Goal: Task Accomplishment & Management: Use online tool/utility

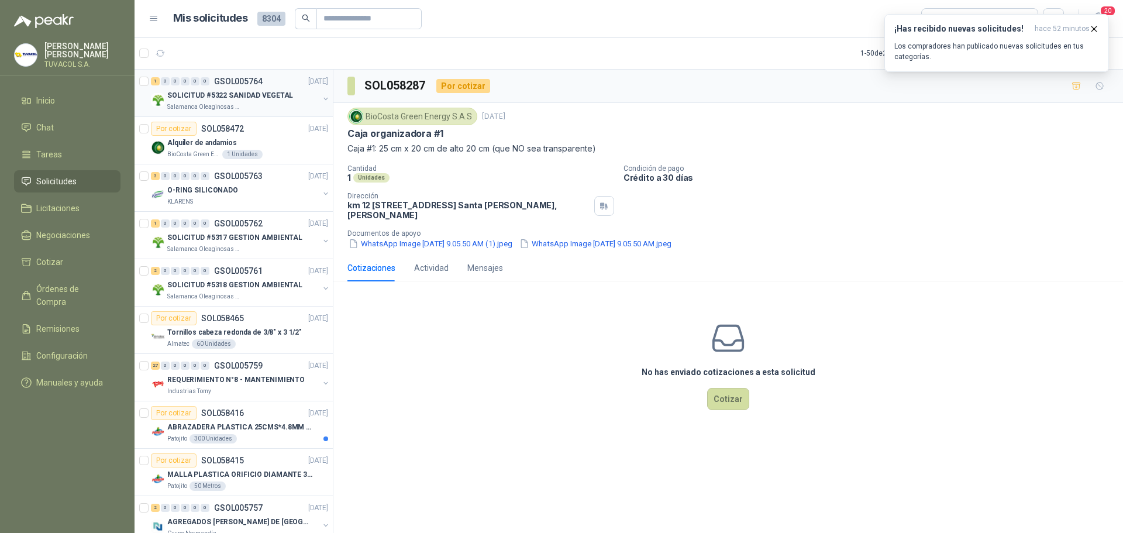
click at [251, 89] on div "SOLICITUD #5322 SANIDAD VEGETAL" at bounding box center [242, 95] width 151 height 14
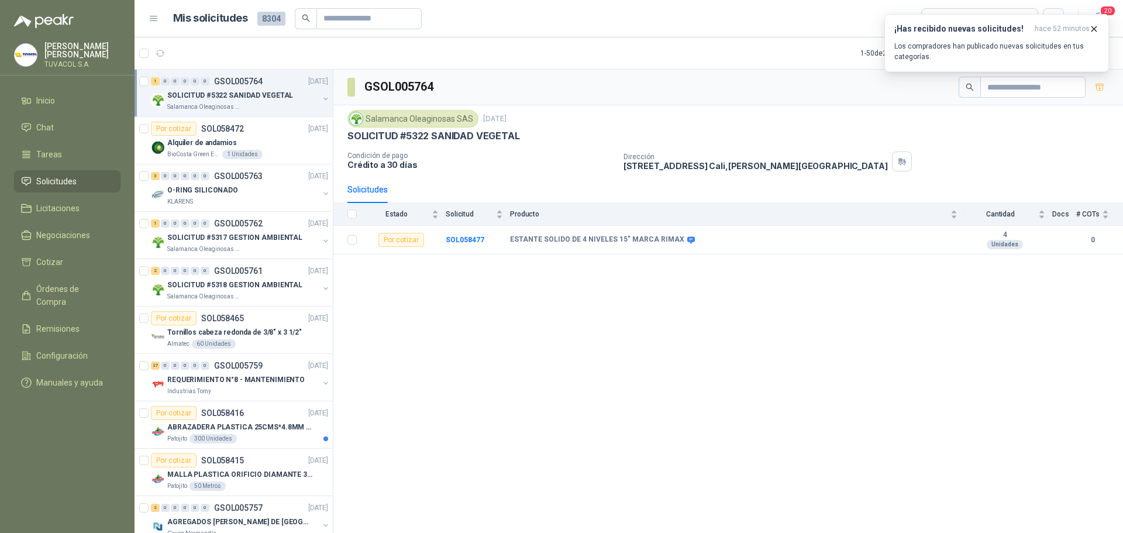
click at [258, 104] on div "Salamanca Oleaginosas SAS" at bounding box center [242, 106] width 151 height 9
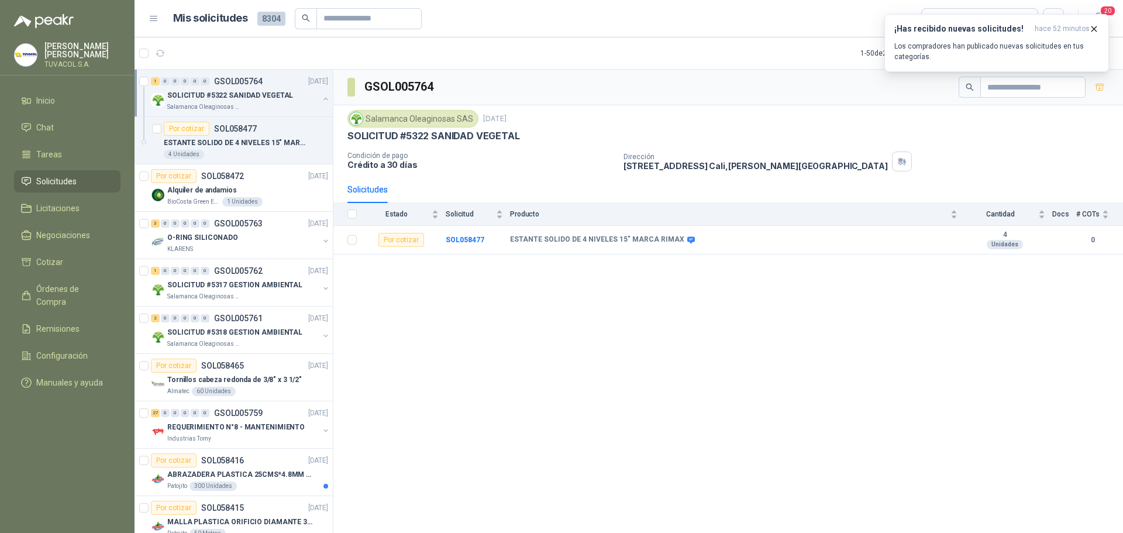
click at [258, 104] on div "Salamanca Oleaginosas SAS" at bounding box center [242, 106] width 151 height 9
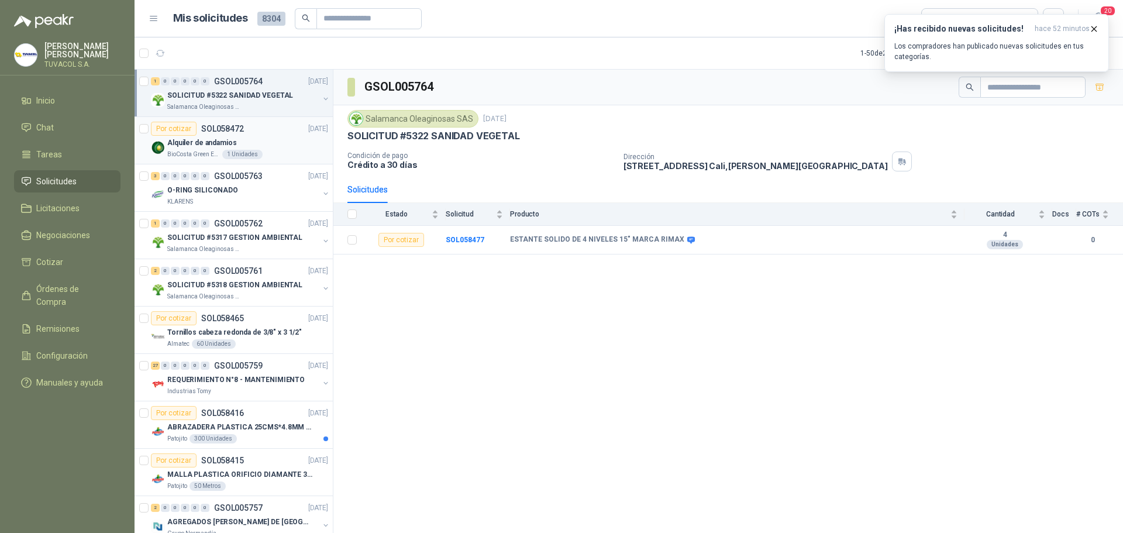
click at [234, 144] on div "Alquiler de andamios" at bounding box center [247, 143] width 161 height 14
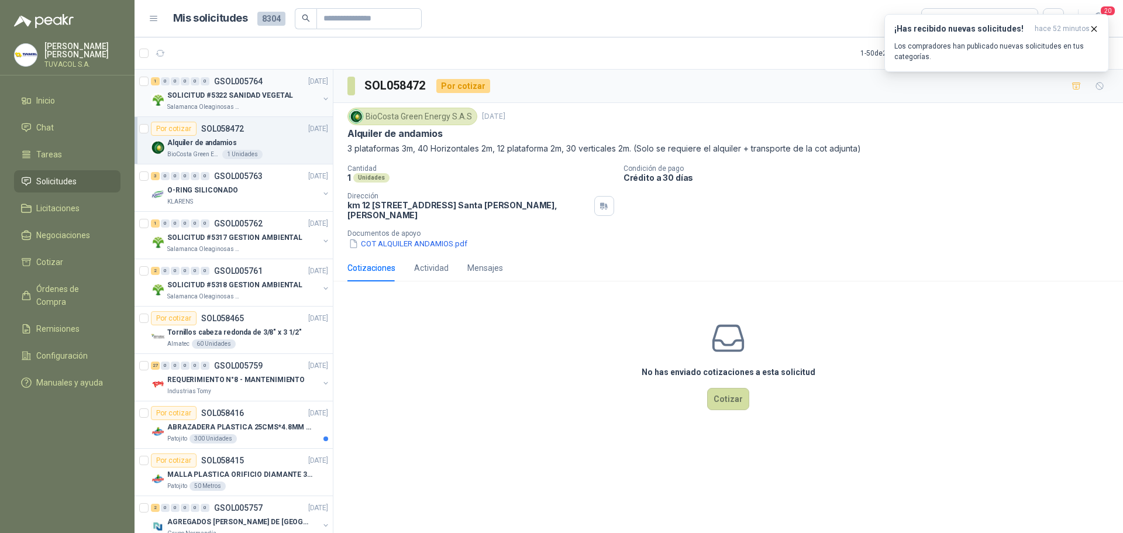
click at [234, 91] on p "SOLICITUD #5322 SANIDAD VEGETAL" at bounding box center [230, 95] width 126 height 11
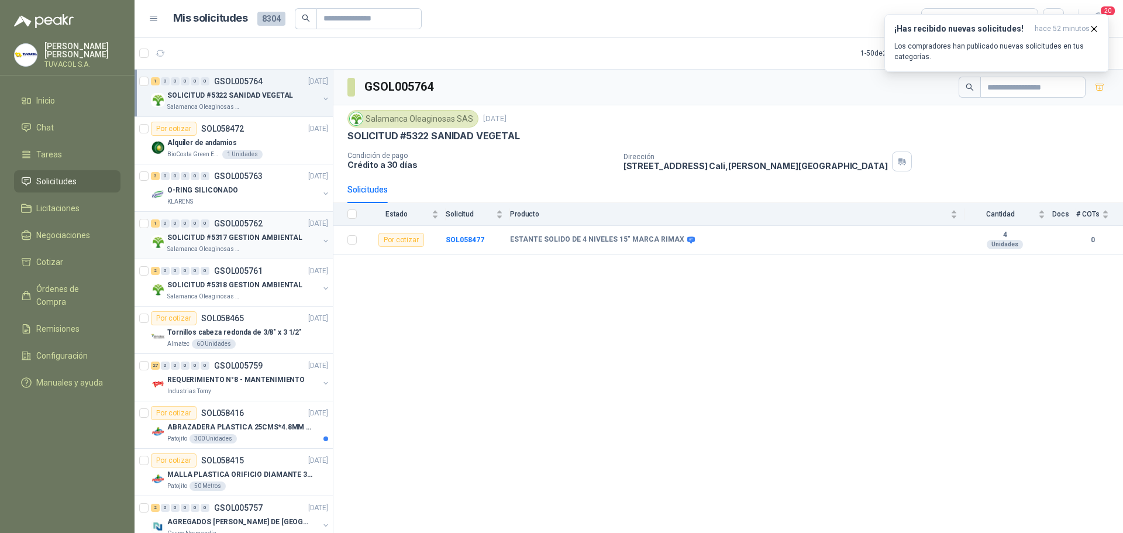
click at [221, 247] on p "Salamanca Oleaginosas SAS" at bounding box center [204, 248] width 74 height 9
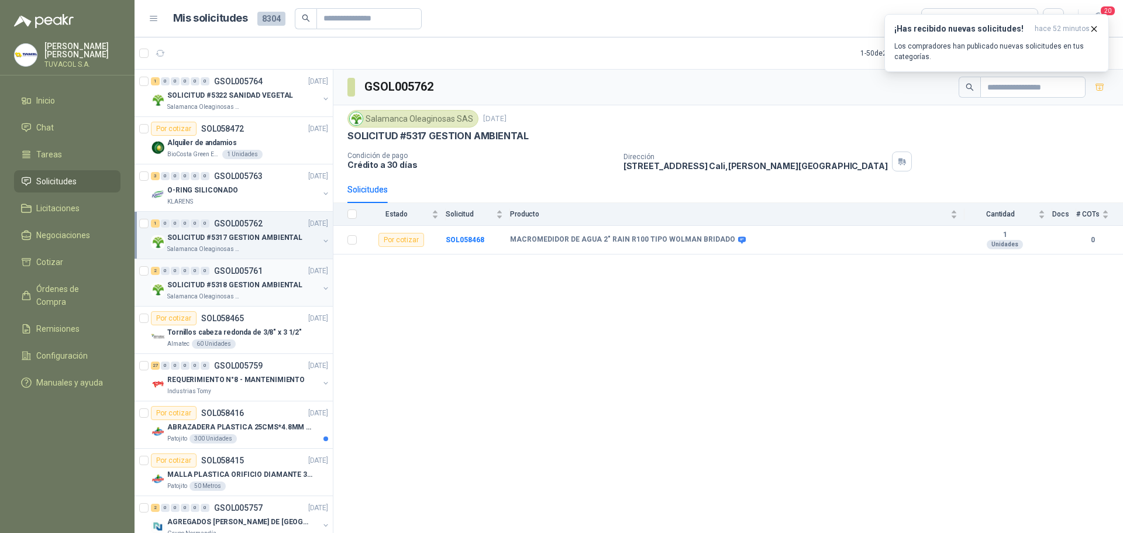
click at [233, 283] on p "SOLICITUD #5318 GESTION AMBIENTAL" at bounding box center [234, 285] width 135 height 11
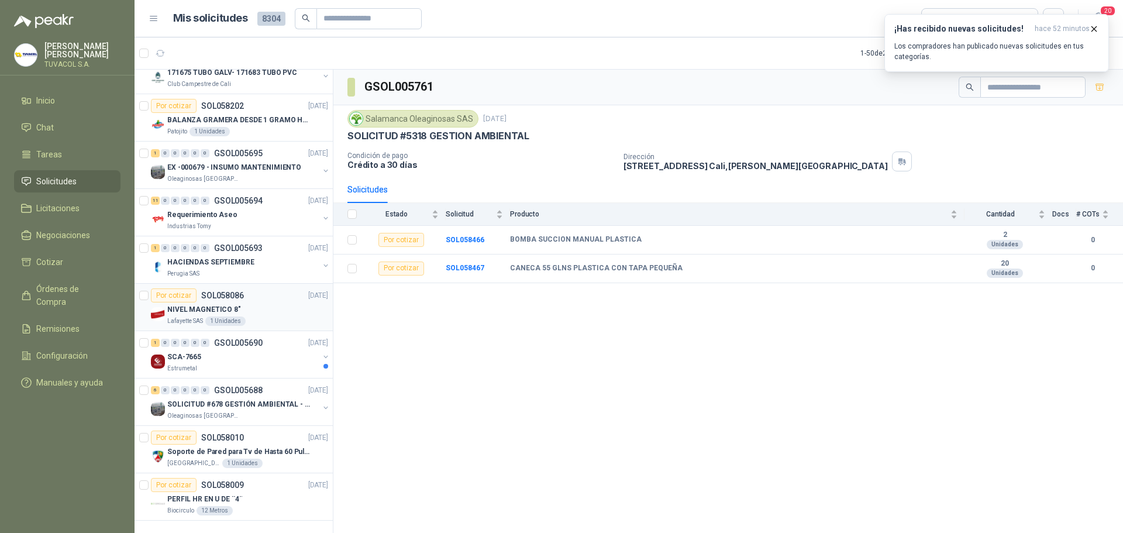
scroll to position [1518, 0]
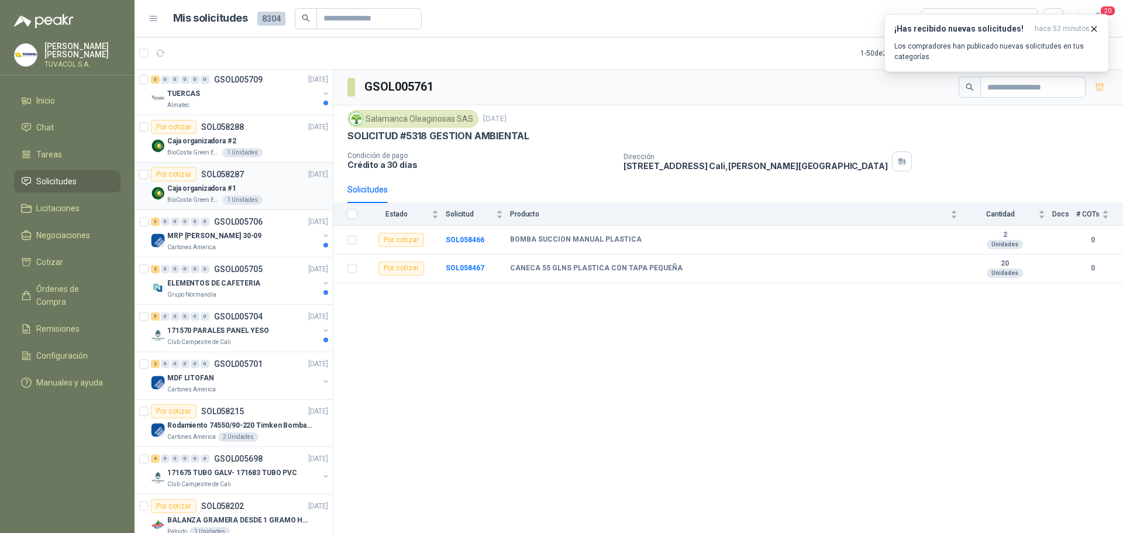
click at [208, 182] on div "Caja organizadora #1" at bounding box center [247, 188] width 161 height 14
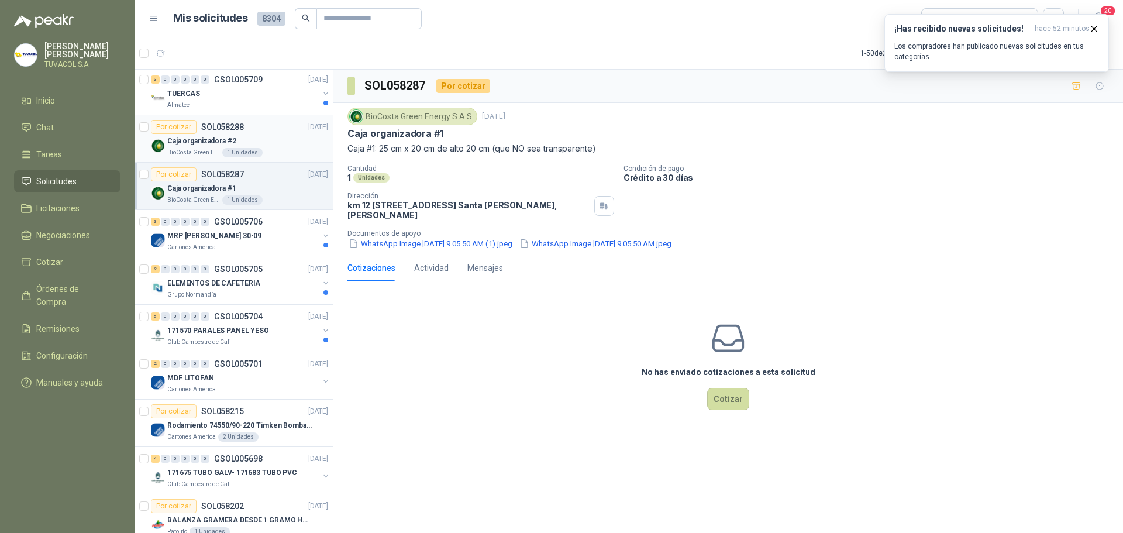
click at [213, 150] on p "BioCosta Green Energy S.A.S" at bounding box center [193, 152] width 53 height 9
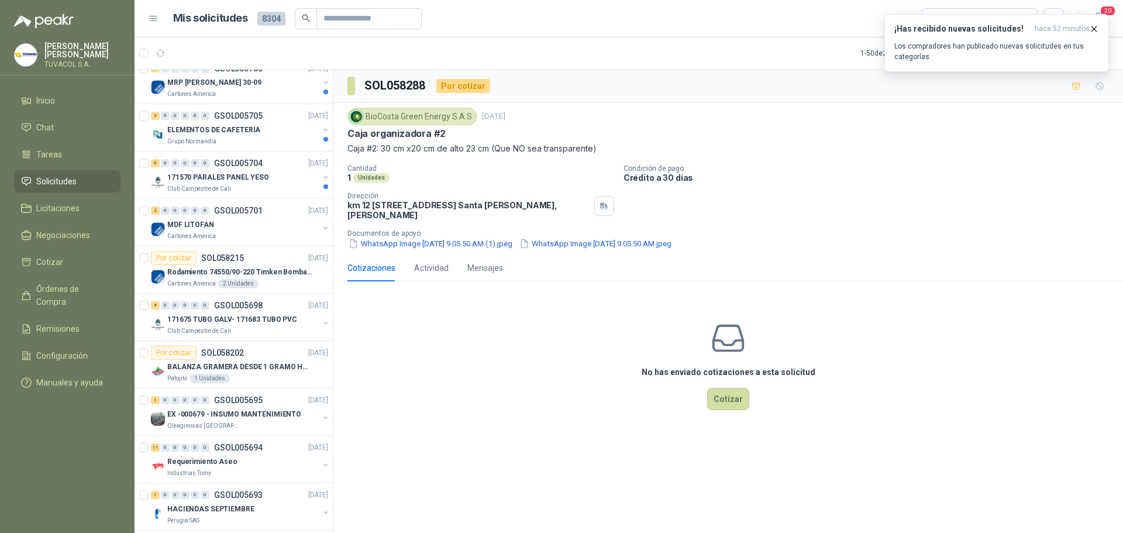
scroll to position [1927, 0]
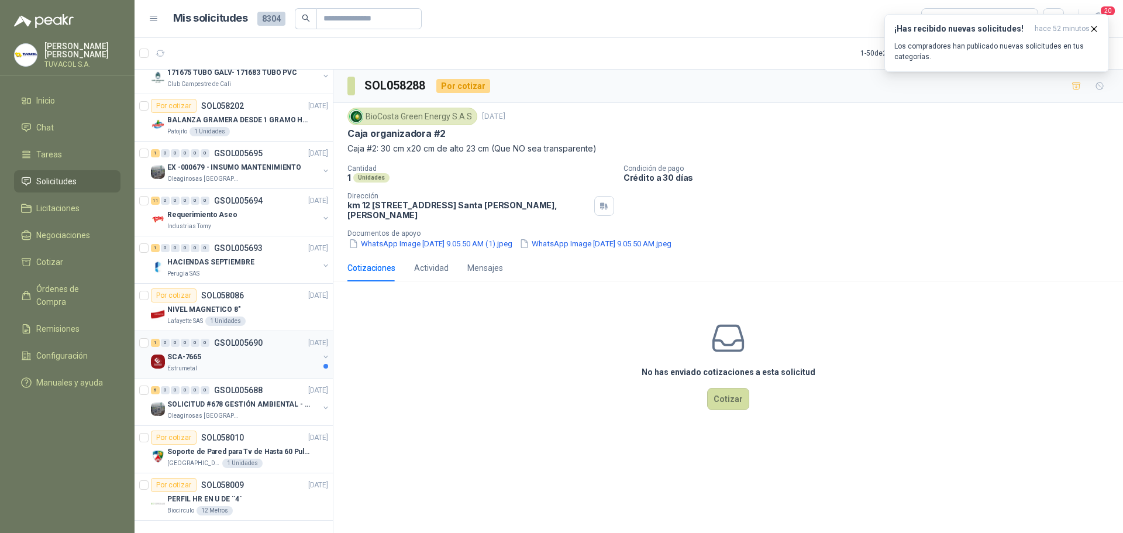
click at [242, 350] on div "SCA-7665" at bounding box center [242, 357] width 151 height 14
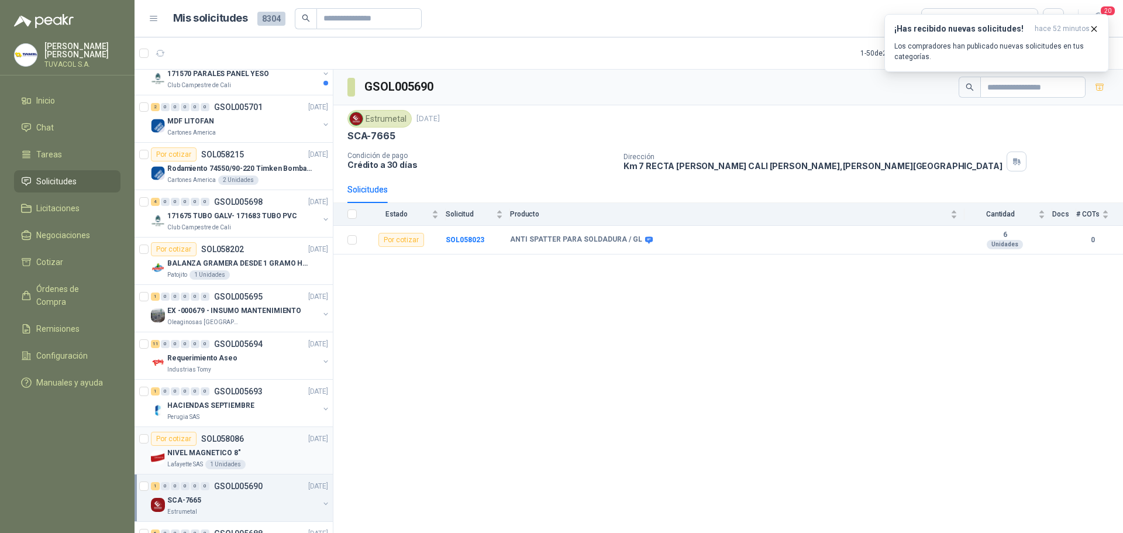
scroll to position [1693, 0]
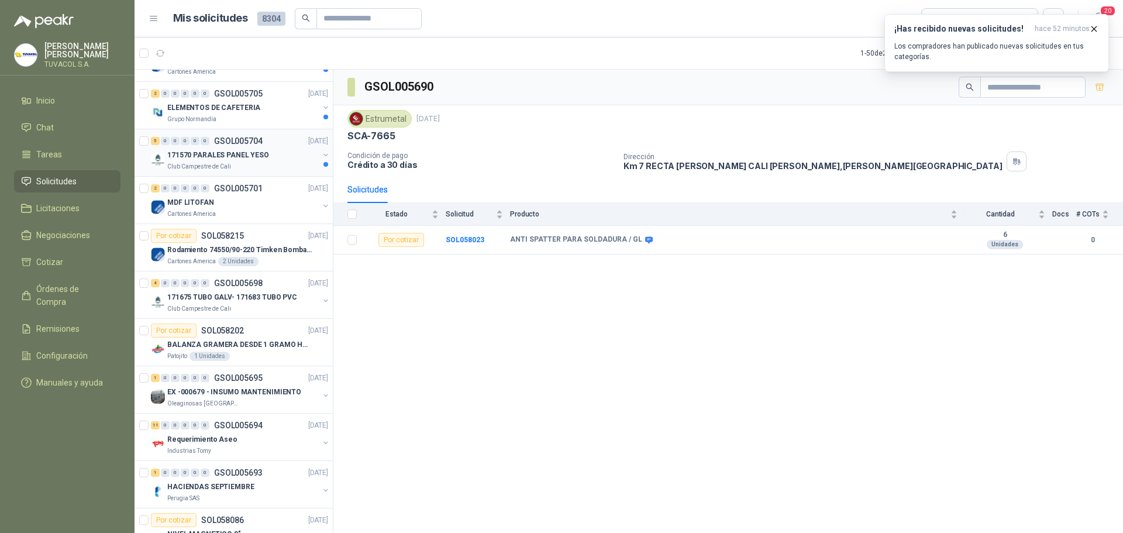
click at [256, 173] on div "5 0 0 0 0 0 GSOL005704 [DATE] 171570 [PERSON_NAME] PANEL YESO Club Campestre de…" at bounding box center [234, 152] width 198 height 47
click at [255, 125] on div "2 0 0 0 0 0 GSOL005705 [DATE] ELEMENTOS DE CAFETERIA Grupo [PERSON_NAME]" at bounding box center [234, 105] width 198 height 47
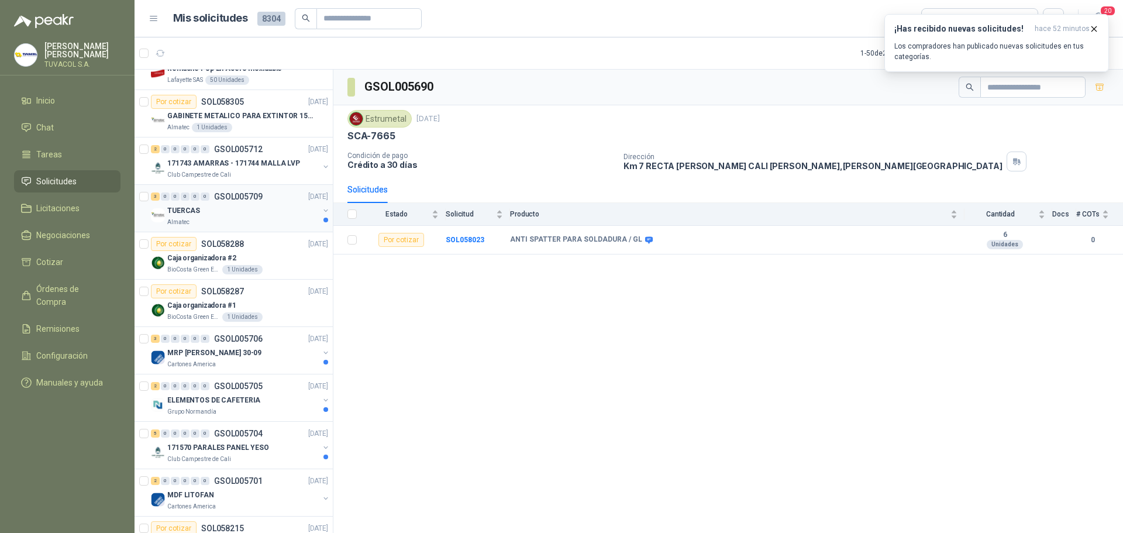
click at [268, 225] on div "Almatec" at bounding box center [242, 222] width 151 height 9
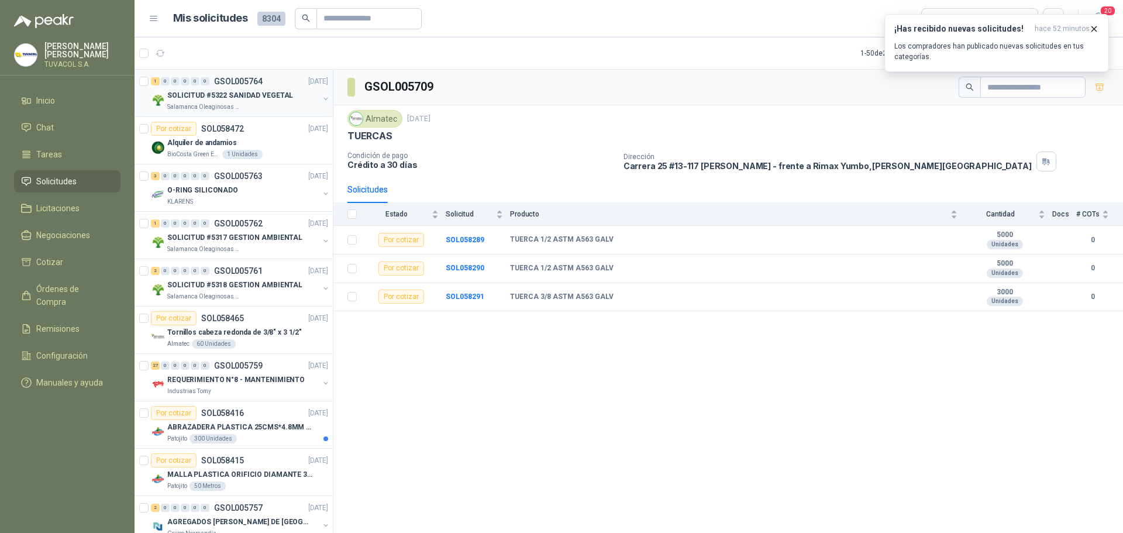
click at [211, 105] on p "Salamanca Oleaginosas SAS" at bounding box center [204, 106] width 74 height 9
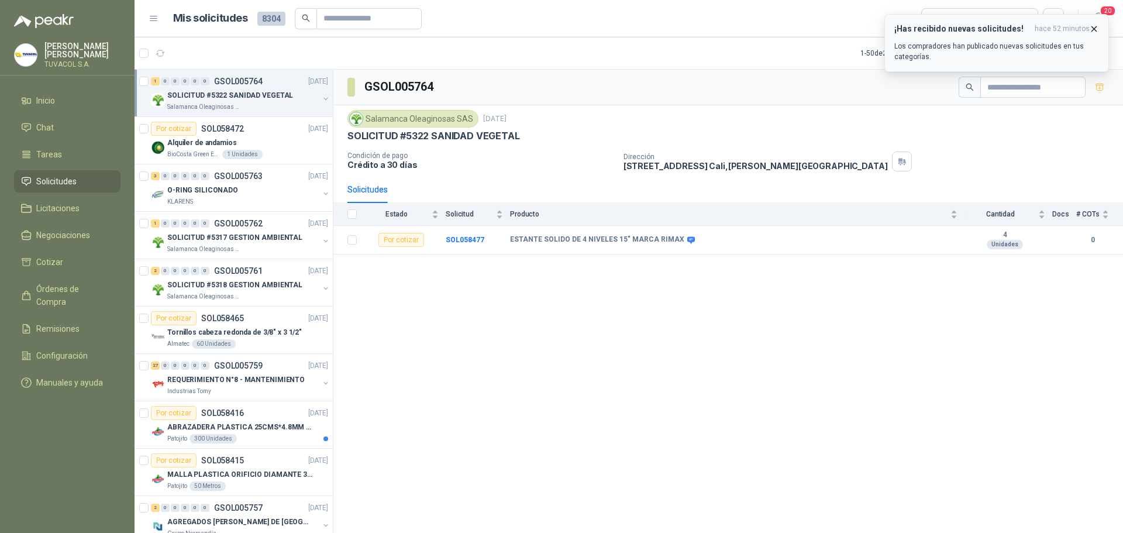
click at [1087, 28] on span "hace 52 minutos" at bounding box center [1061, 29] width 55 height 10
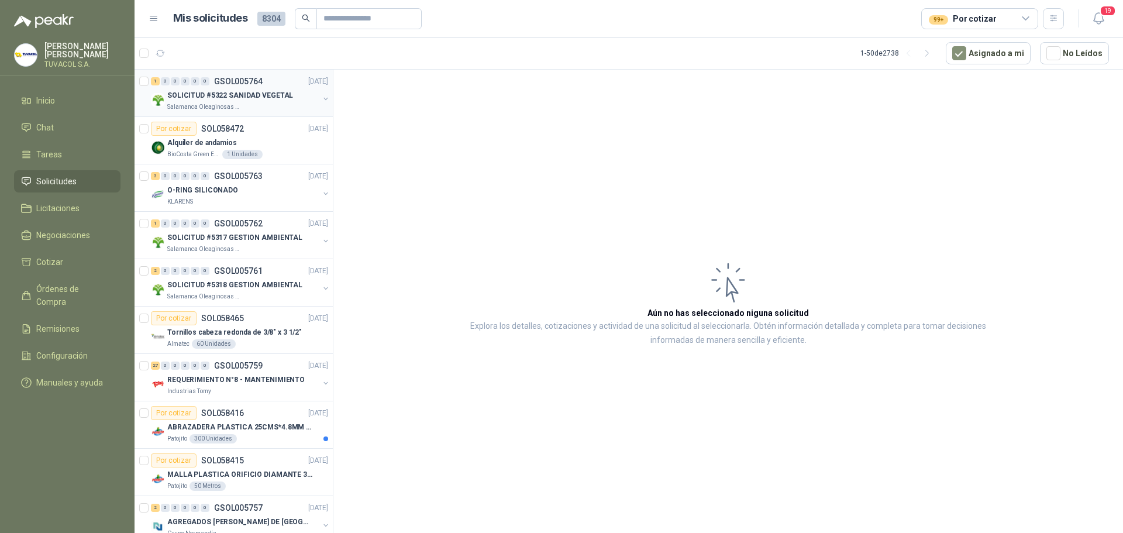
click at [244, 96] on p "SOLICITUD #5322 SANIDAD VEGETAL" at bounding box center [230, 95] width 126 height 11
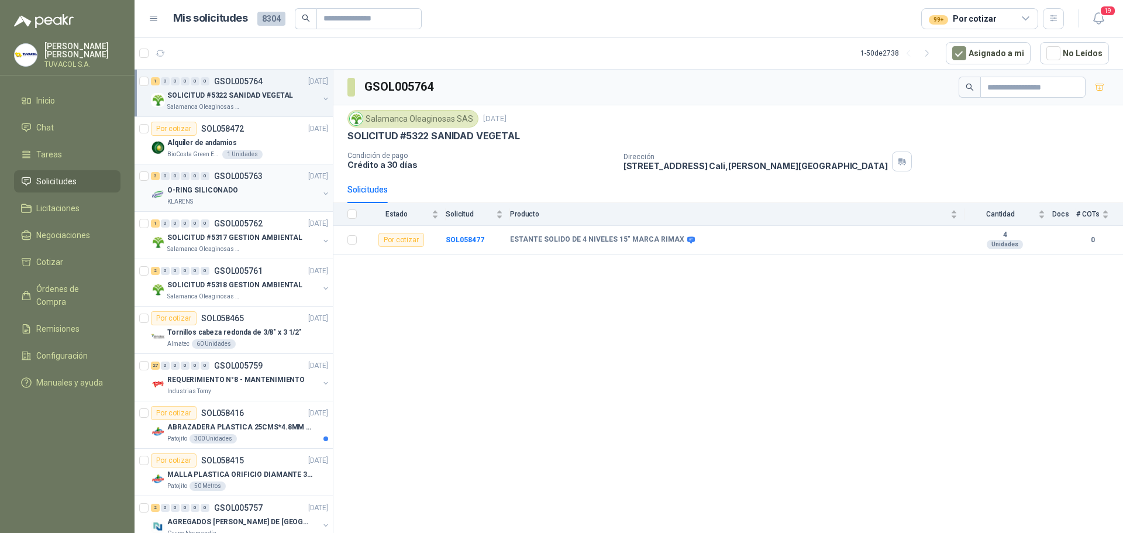
click at [288, 165] on div "3 0 0 0 0 0 GSOL005763 [DATE] O-RING SILICONADO KLARENS" at bounding box center [234, 187] width 198 height 47
click at [256, 225] on p "GSOL005762" at bounding box center [238, 223] width 49 height 8
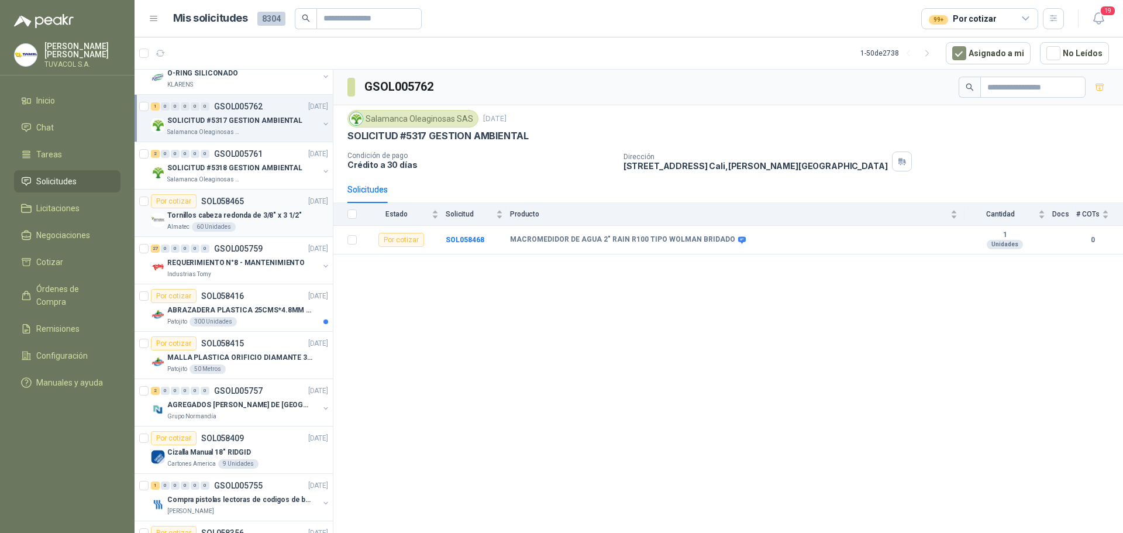
scroll to position [234, 0]
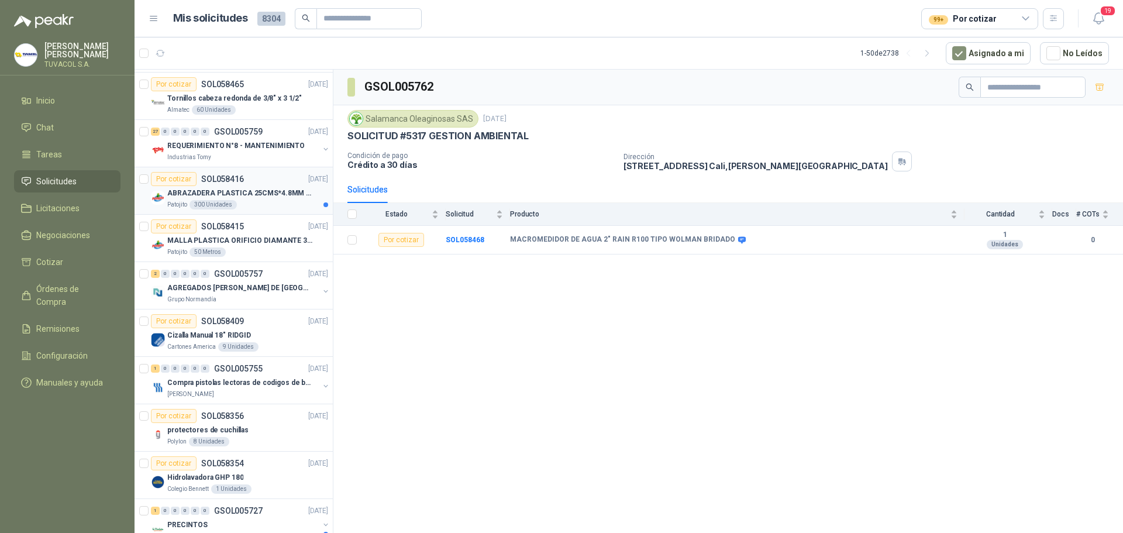
click at [254, 212] on article "Por cotizar SOL058416 [DATE] ABRAZADERA PLASTICA 25CMS*4.8MM NEGRA Patojito 300…" at bounding box center [234, 190] width 198 height 47
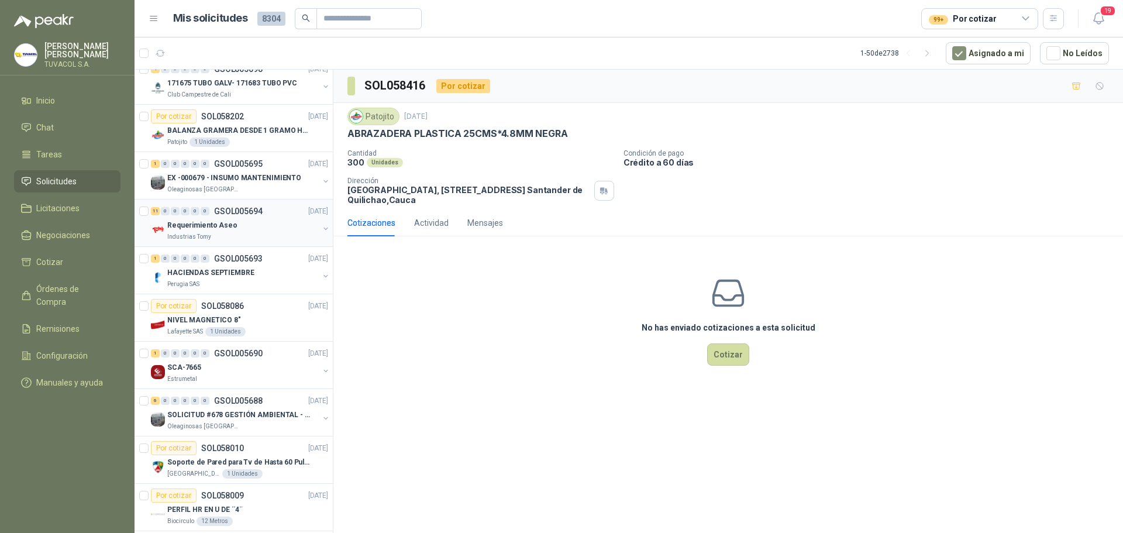
scroll to position [1927, 0]
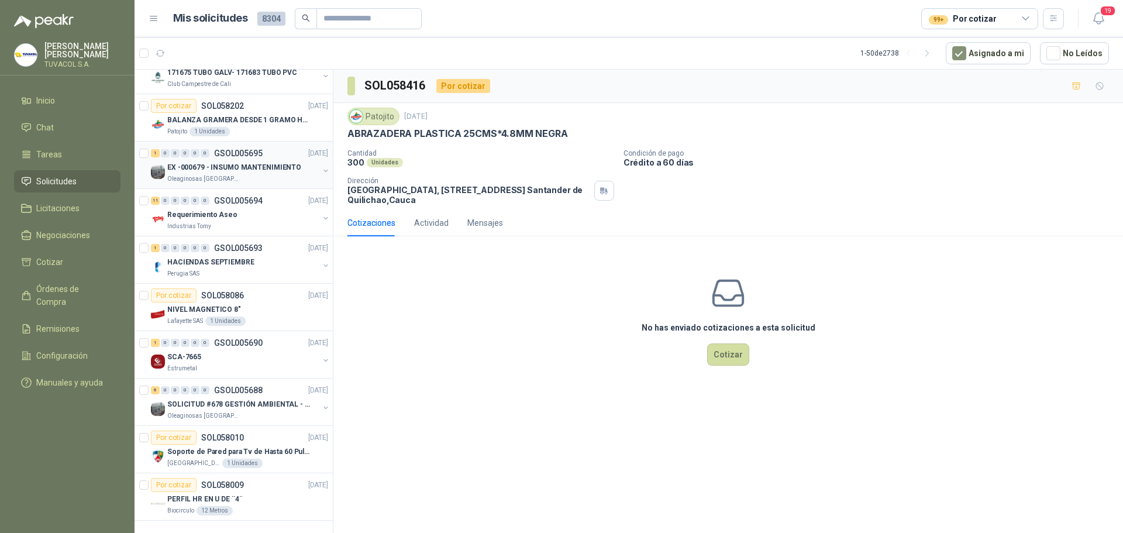
click at [263, 162] on p "EX -000679 - INSUMO MANTENIMIENTO" at bounding box center [234, 167] width 134 height 11
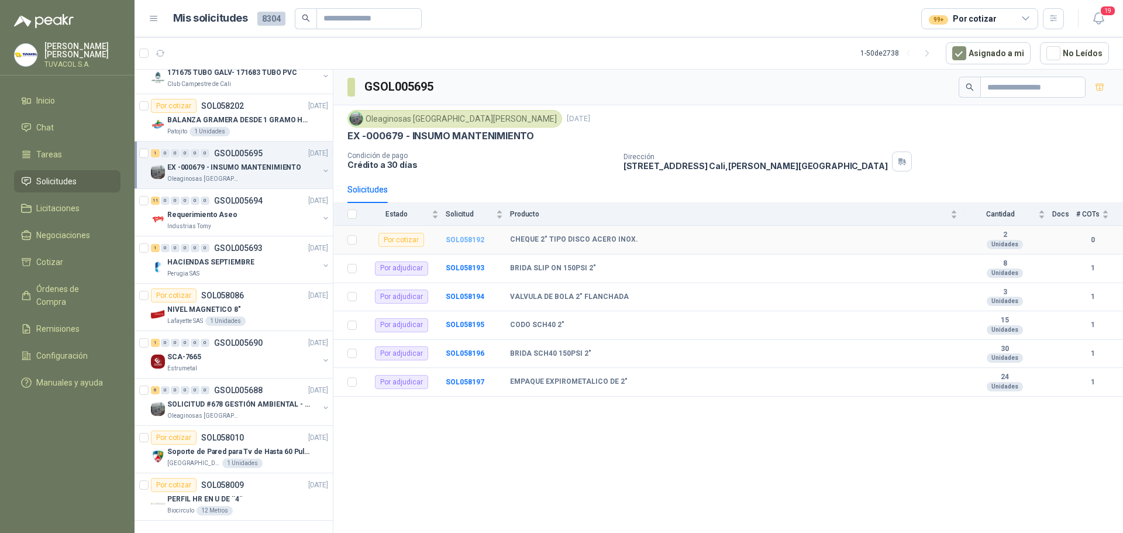
click at [470, 237] on b "SOL058192" at bounding box center [465, 240] width 39 height 8
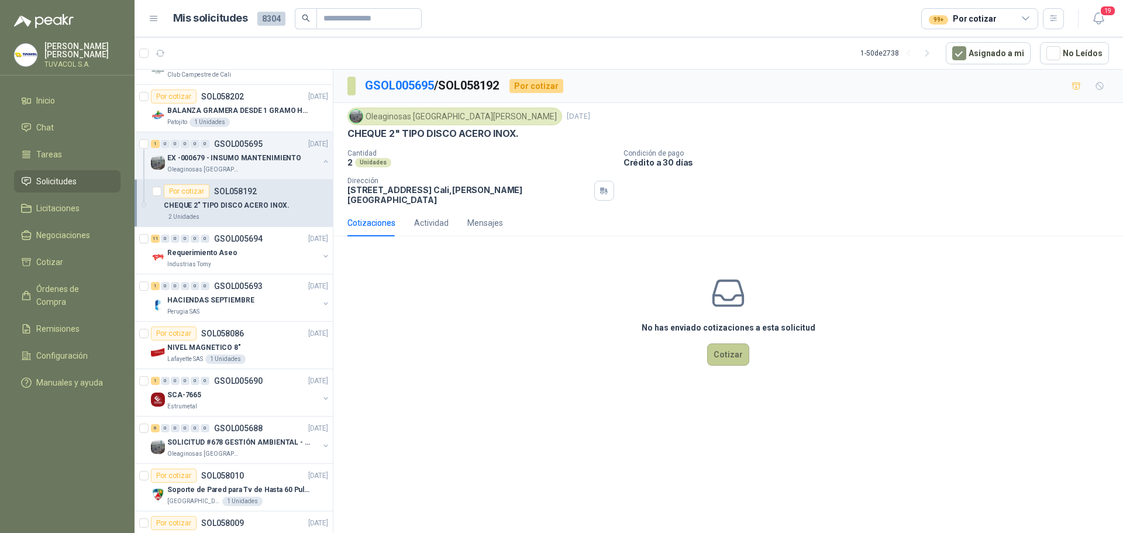
click at [735, 346] on button "Cotizar" at bounding box center [728, 354] width 42 height 22
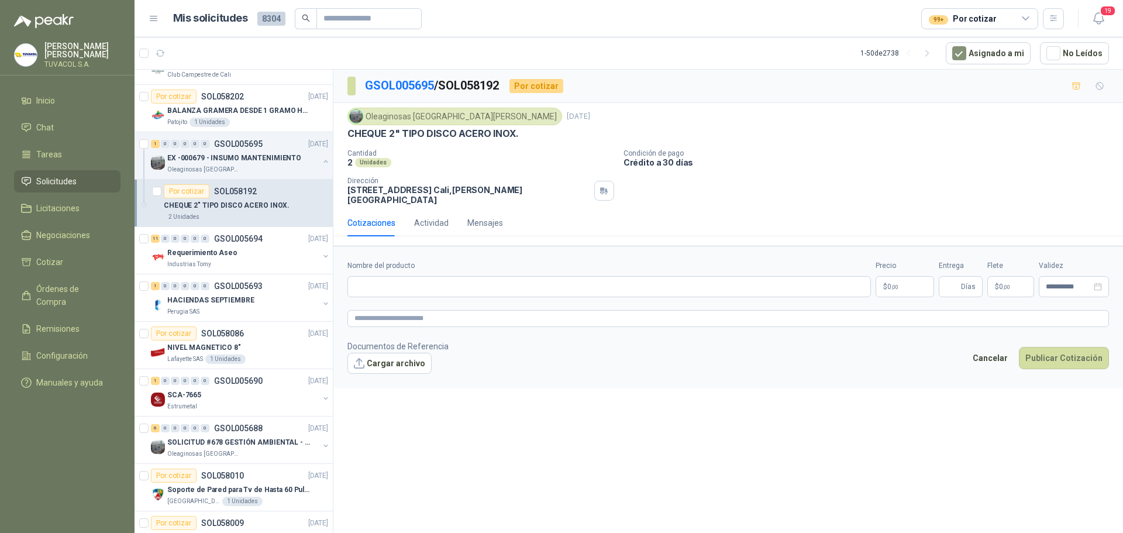
click at [906, 277] on body "[PERSON_NAME] TUVACOL S.A. Inicio Chat Tareas Solicitudes Licitaciones Negociac…" at bounding box center [561, 266] width 1123 height 533
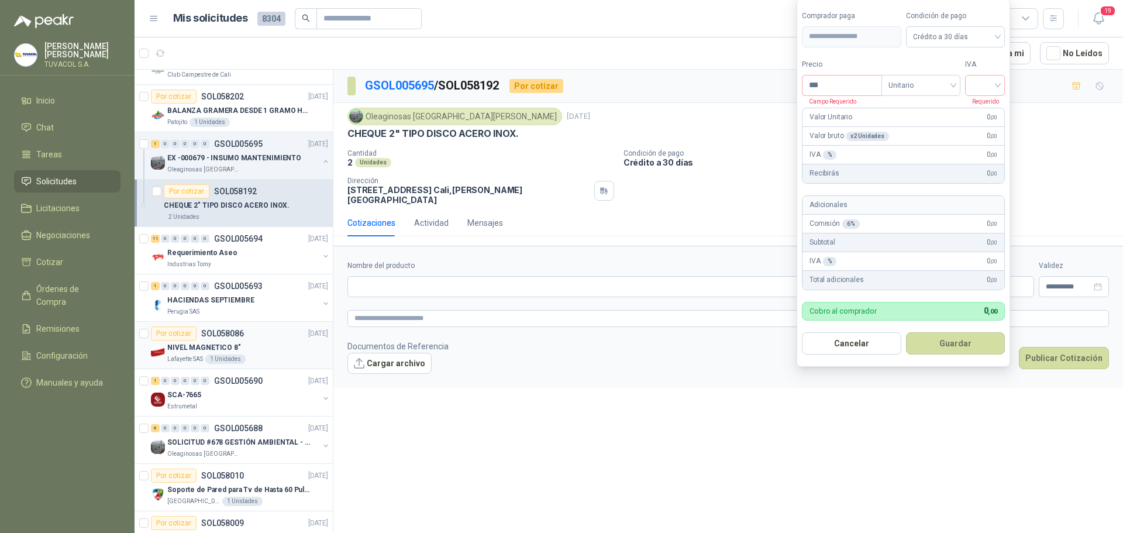
click at [233, 338] on div "Por cotizar SOL058086" at bounding box center [197, 333] width 93 height 14
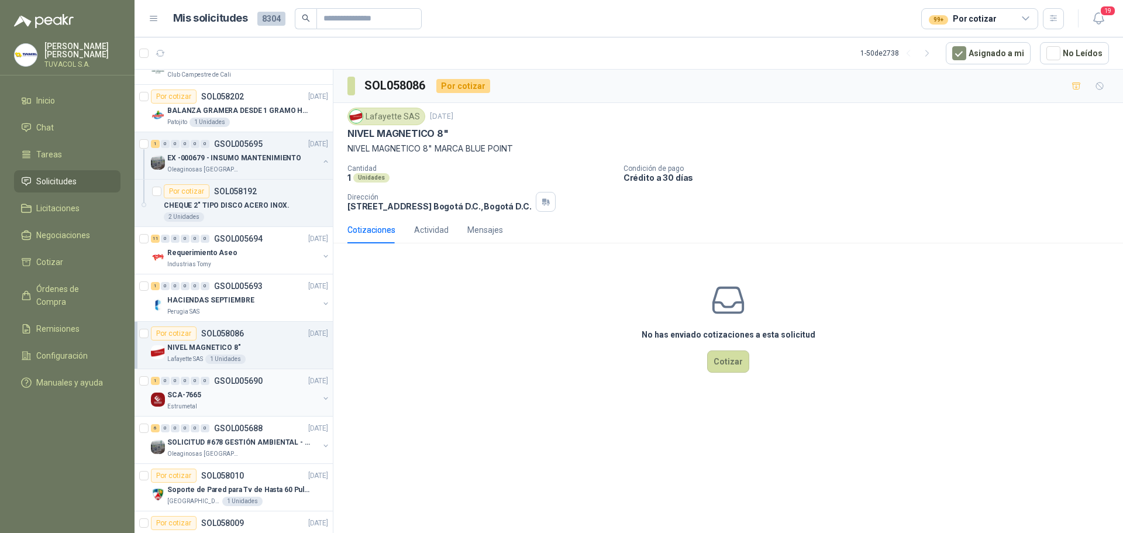
click at [227, 403] on div "Estrumetal" at bounding box center [242, 406] width 151 height 9
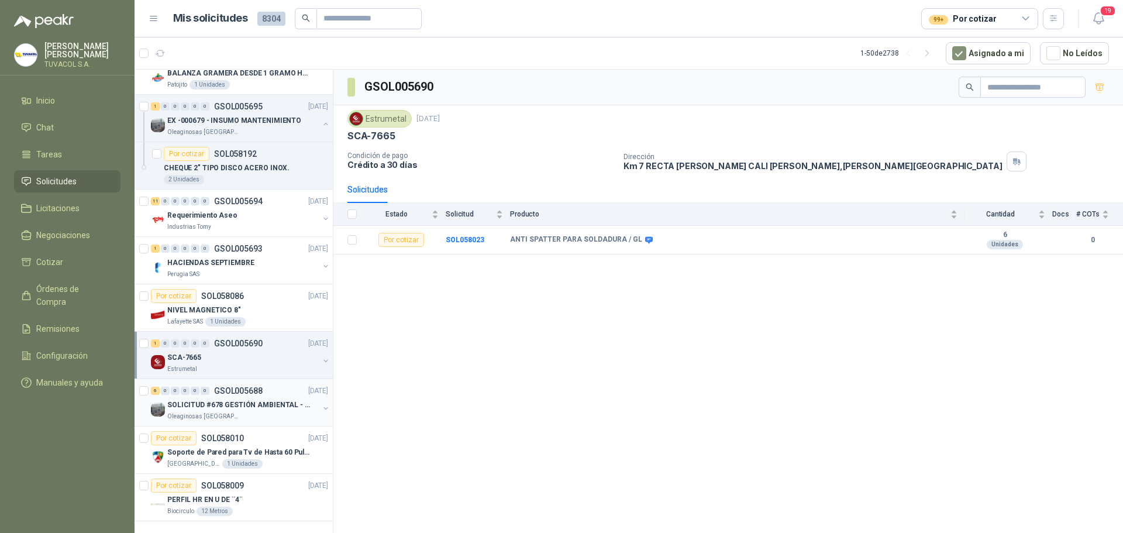
scroll to position [1974, 0]
click at [243, 496] on div "PERFIL HR EN U DE ¨4¨" at bounding box center [247, 499] width 161 height 14
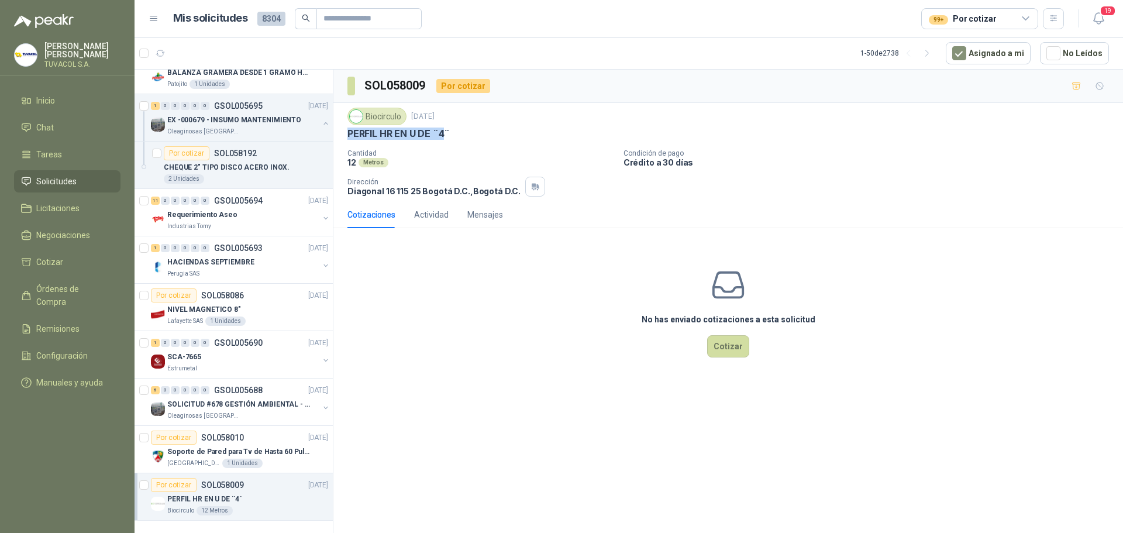
drag, startPoint x: 348, startPoint y: 131, endPoint x: 446, endPoint y: 133, distance: 98.3
click at [446, 133] on p "PERFIL HR EN U DE ¨4¨" at bounding box center [398, 133] width 102 height 12
click at [246, 399] on p "SOLICITUD #678 GESTIÓN AMBIENTAL - TUMACO" at bounding box center [240, 404] width 146 height 11
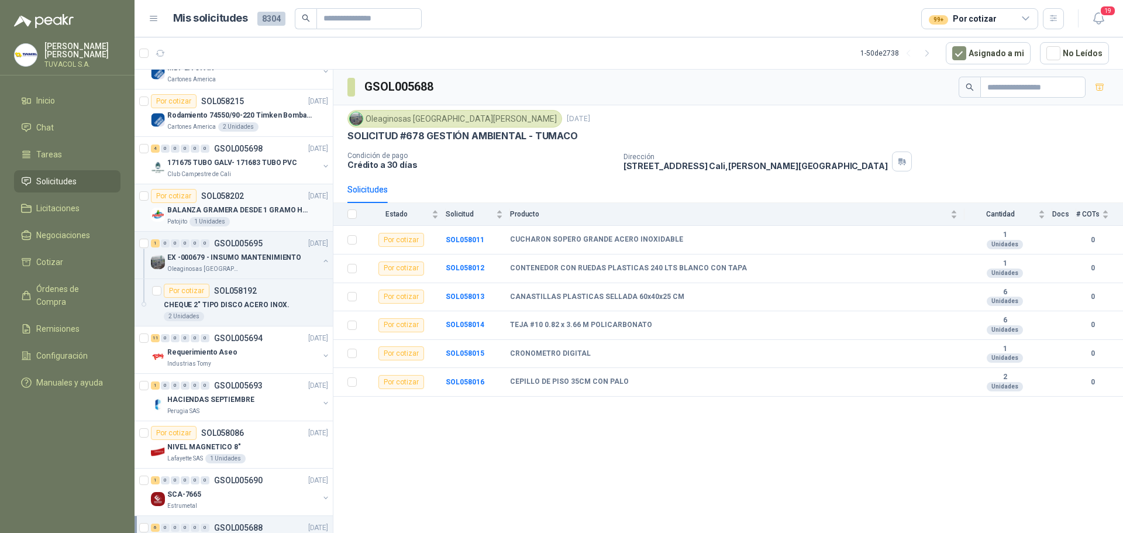
scroll to position [1682, 0]
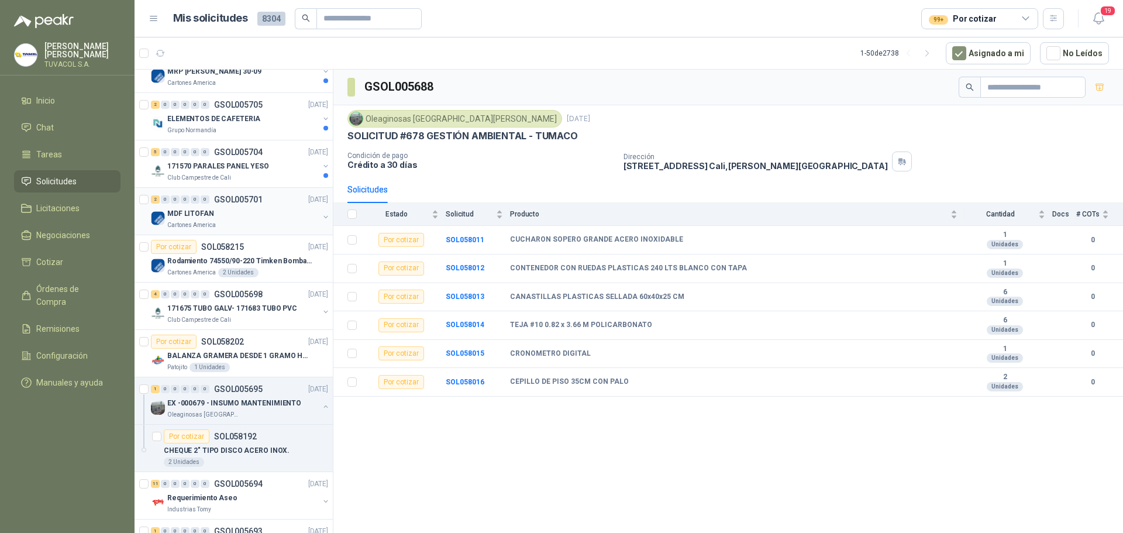
click at [234, 212] on div "MDF LITOFAN" at bounding box center [242, 213] width 151 height 14
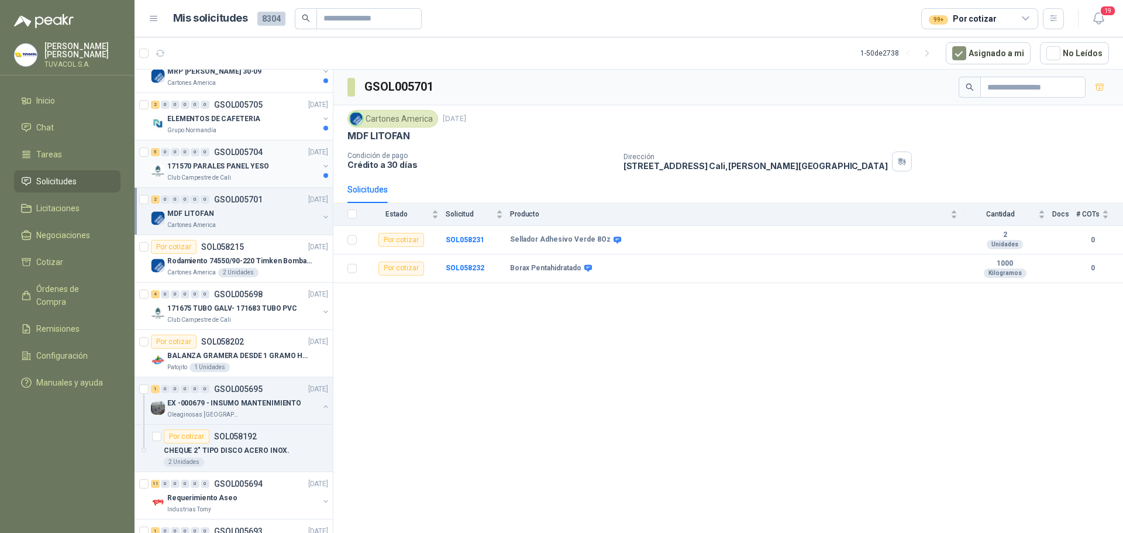
click at [247, 185] on div "5 0 0 0 0 0 GSOL005704 [DATE] 171570 [PERSON_NAME] PANEL YESO Club Campestre de…" at bounding box center [234, 163] width 198 height 47
click at [247, 175] on div "Club Campestre de Cali" at bounding box center [242, 177] width 151 height 9
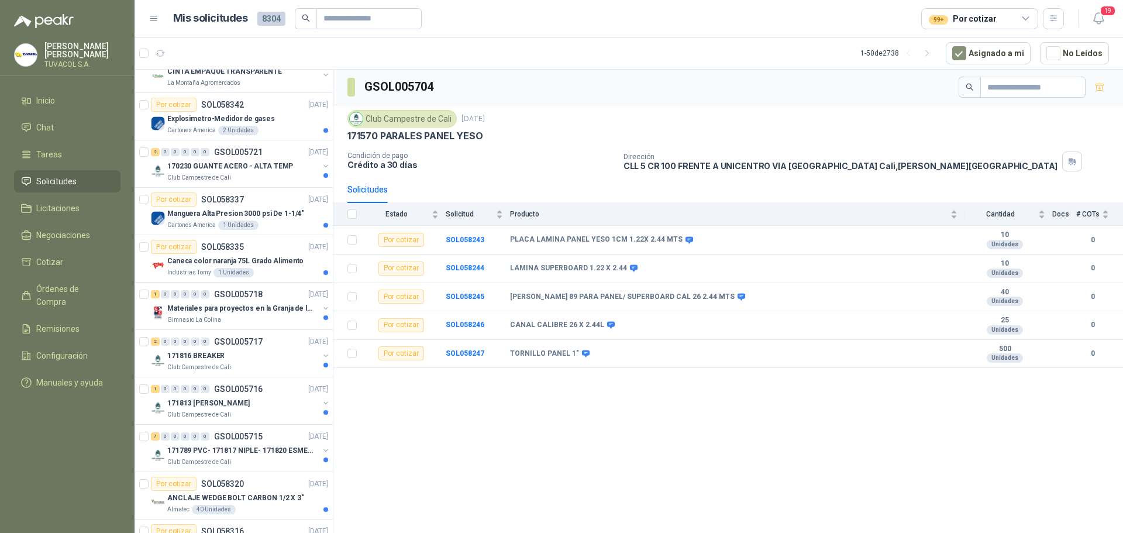
scroll to position [571, 0]
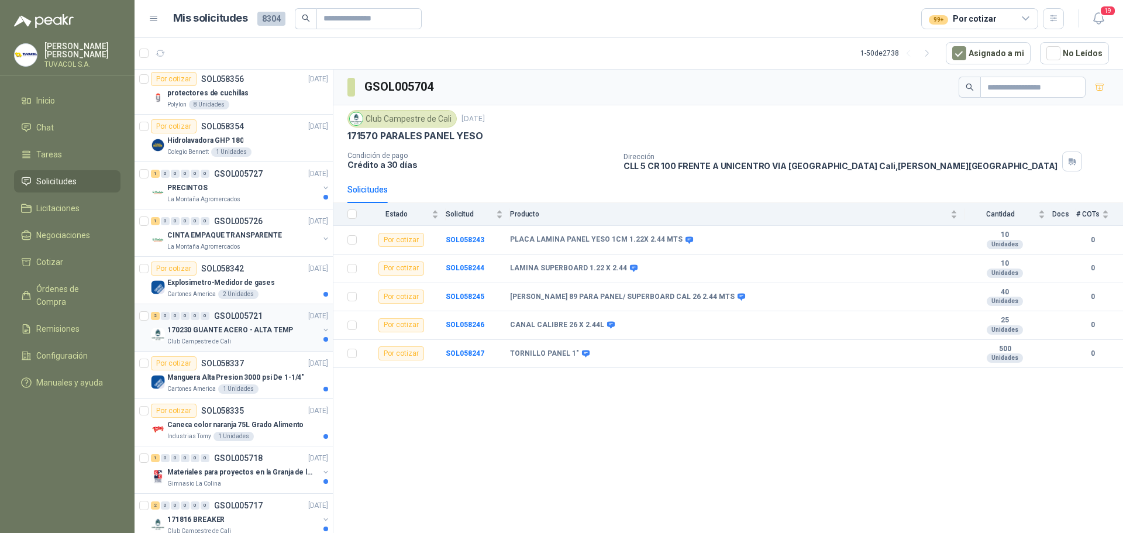
click at [260, 313] on p "GSOL005721" at bounding box center [238, 316] width 49 height 8
